Goal: Task Accomplishment & Management: Manage account settings

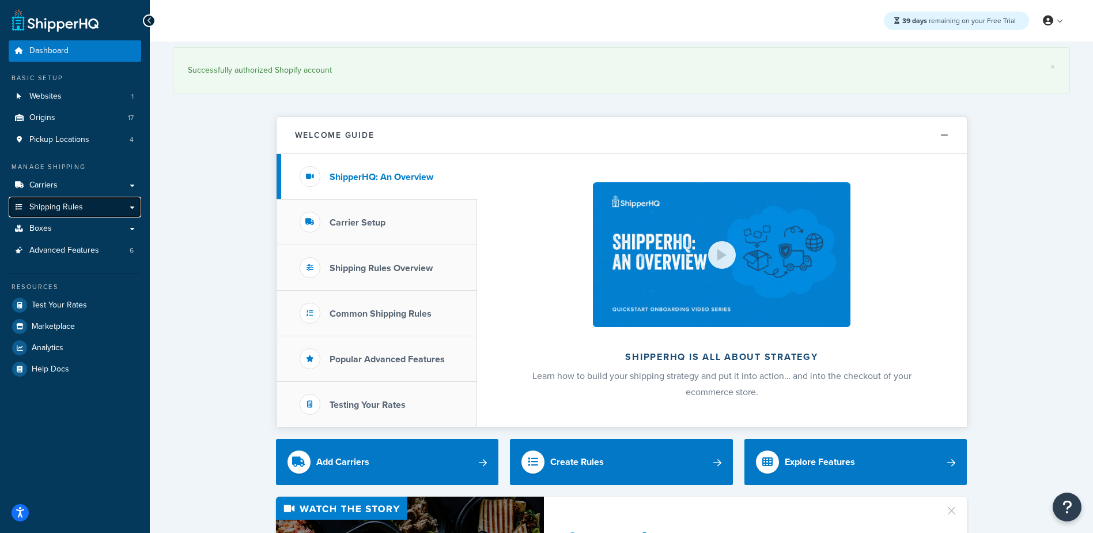
click at [127, 206] on link "Shipping Rules" at bounding box center [75, 207] width 133 height 21
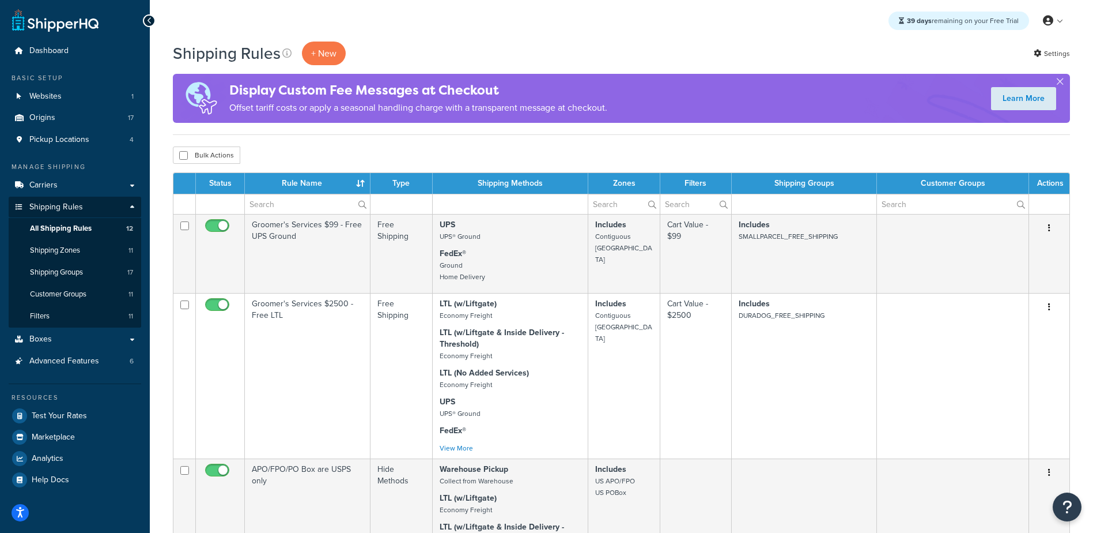
click at [806, 47] on div "Shipping Rules + New Settings" at bounding box center [621, 54] width 897 height 24
